Goal: Information Seeking & Learning: Learn about a topic

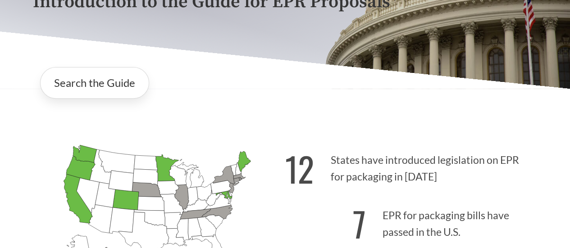
scroll to position [225, 0]
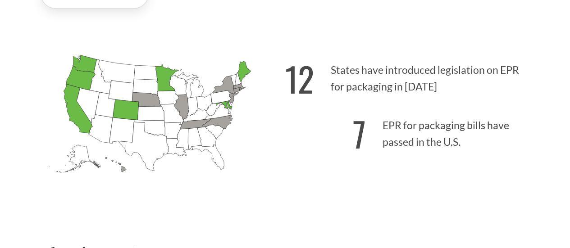
click at [313, 82] on strong "12" at bounding box center [299, 79] width 29 height 50
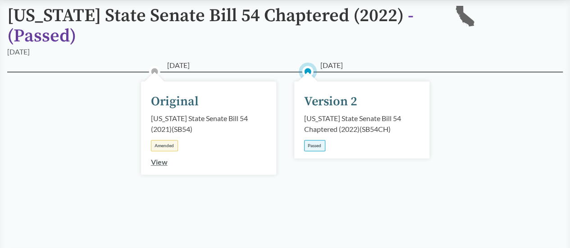
scroll to position [90, 0]
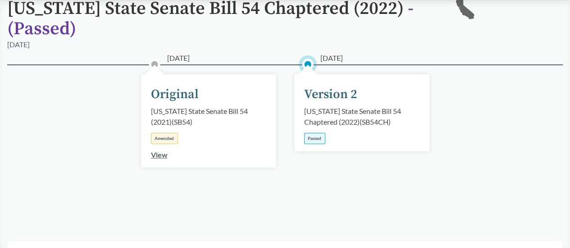
click at [280, 100] on div "Version 2" at bounding box center [330, 94] width 53 height 19
click at [280, 139] on div "Passed" at bounding box center [314, 138] width 21 height 11
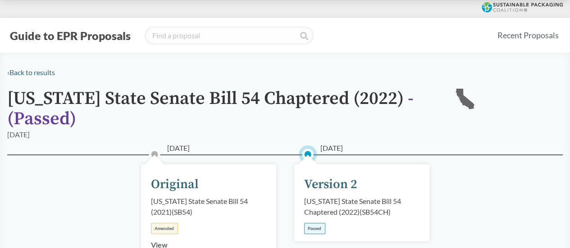
click at [53, 128] on span "- ( Passed )" at bounding box center [210, 108] width 406 height 43
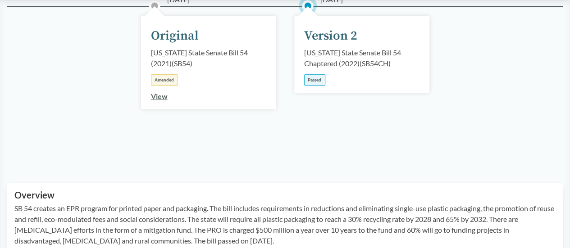
scroll to position [270, 0]
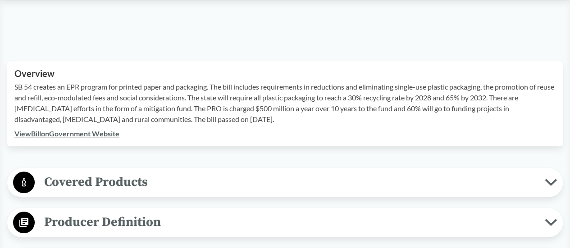
click at [106, 134] on link "View Bill on Government Website" at bounding box center [66, 133] width 105 height 9
